Goal: Check status

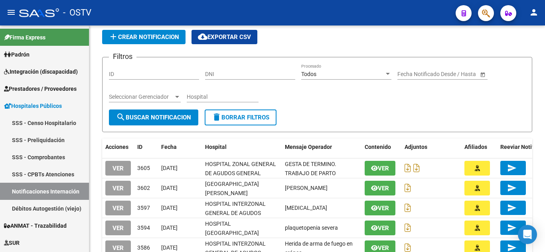
scroll to position [40, 0]
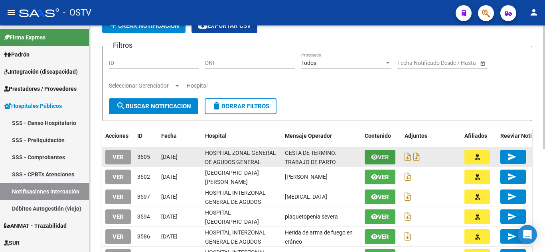
click at [391, 161] on button "Ver" at bounding box center [379, 157] width 31 height 15
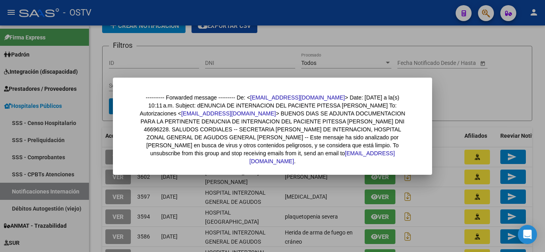
click at [457, 143] on div at bounding box center [272, 126] width 545 height 252
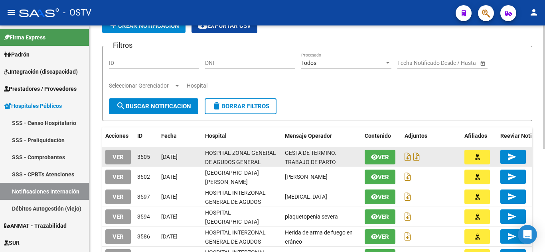
click at [309, 162] on span "GESTA DE TERMINO. TRABAJO DE PARTO" at bounding box center [310, 158] width 51 height 16
